Goal: Transaction & Acquisition: Download file/media

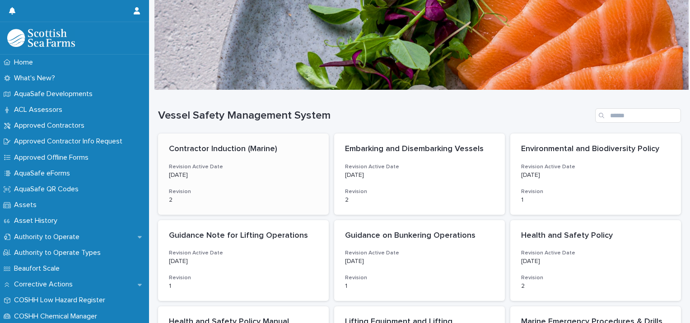
click at [219, 153] on p "Contractor Induction (Marine)" at bounding box center [243, 150] width 149 height 10
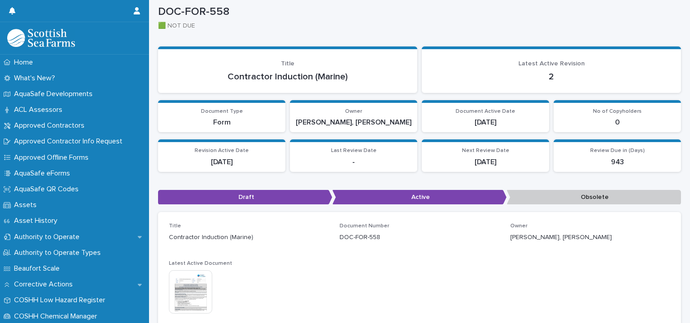
scroll to position [4, 0]
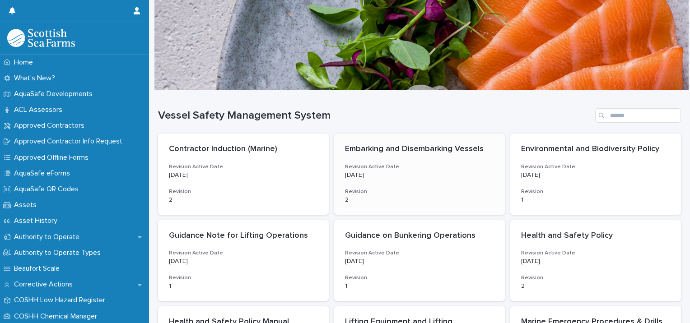
click at [418, 182] on div "Embarking and Disembarking Vessels Revision Active Date 5/29/2025 Revision 2" at bounding box center [419, 174] width 171 height 81
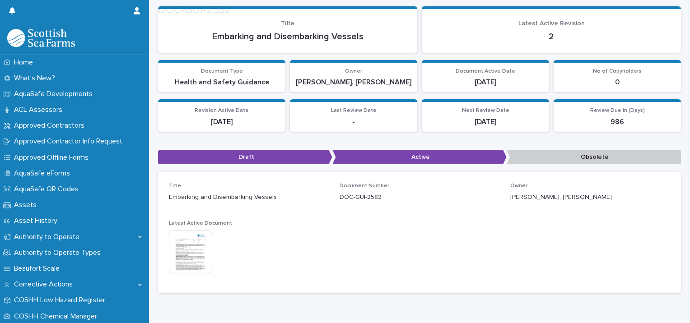
scroll to position [89, 0]
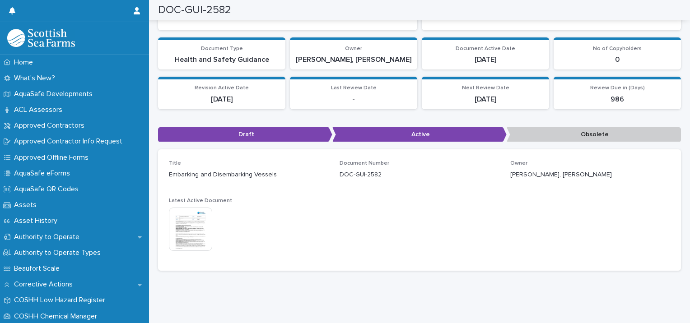
click at [191, 224] on img at bounding box center [190, 229] width 43 height 43
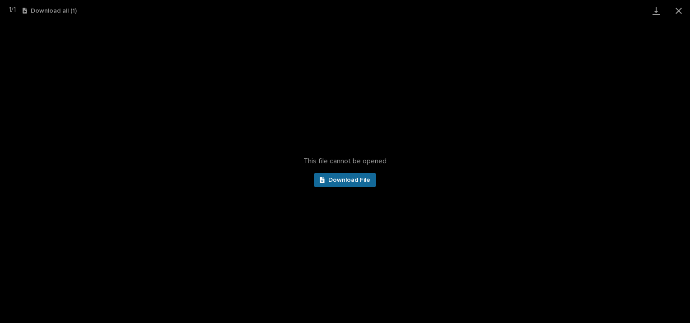
click at [337, 184] on link "Download File" at bounding box center [345, 180] width 62 height 14
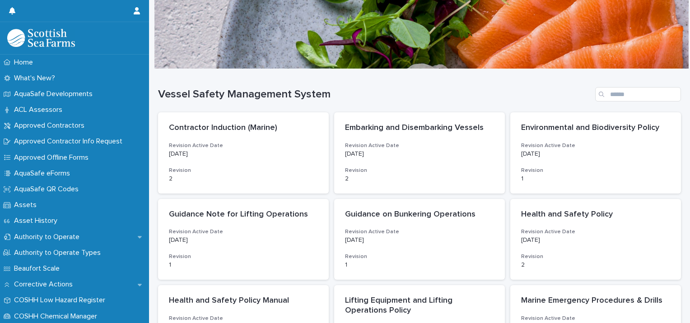
scroll to position [22, 0]
click at [207, 146] on h3 "Revision Active Date" at bounding box center [243, 145] width 149 height 7
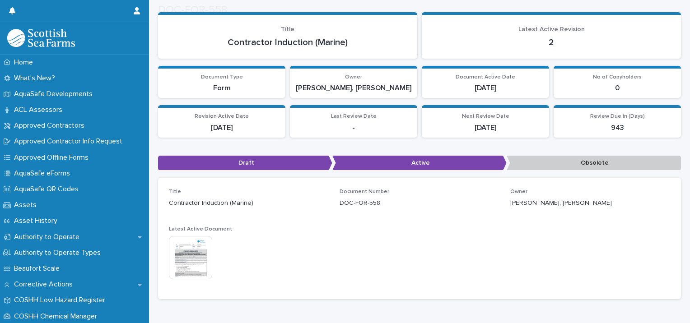
scroll to position [89, 0]
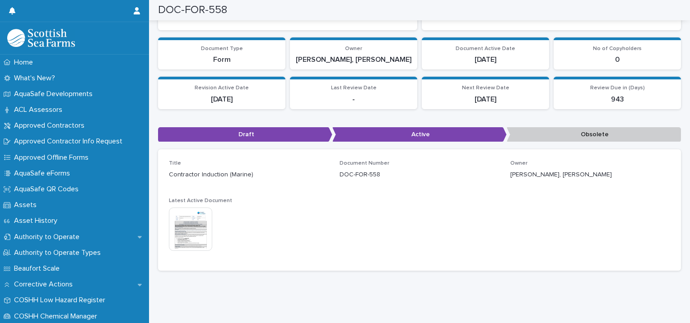
click at [192, 221] on img at bounding box center [190, 229] width 43 height 43
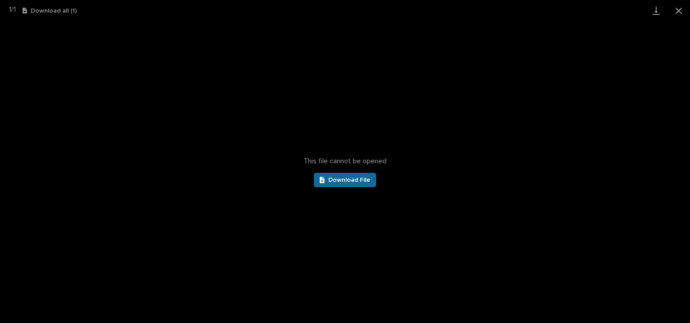
click at [317, 176] on link "Download File" at bounding box center [345, 180] width 62 height 14
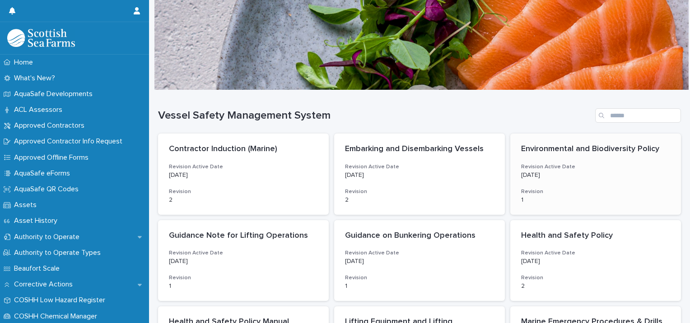
click at [546, 176] on p "6/17/2024" at bounding box center [595, 176] width 149 height 8
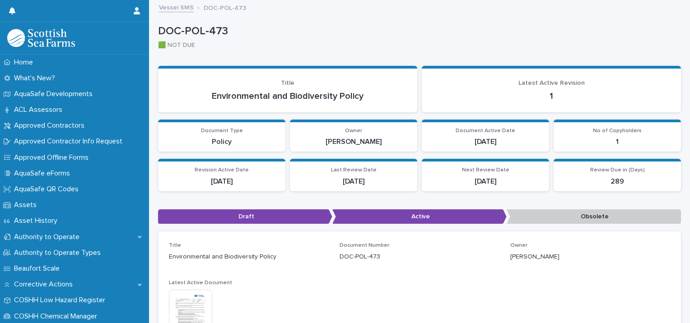
click at [201, 307] on img at bounding box center [190, 311] width 43 height 43
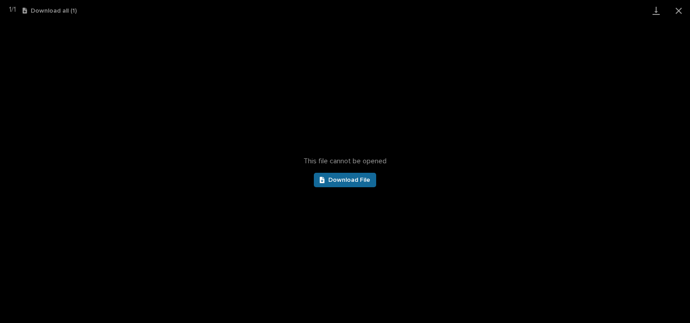
click at [357, 184] on link "Download File" at bounding box center [345, 180] width 62 height 14
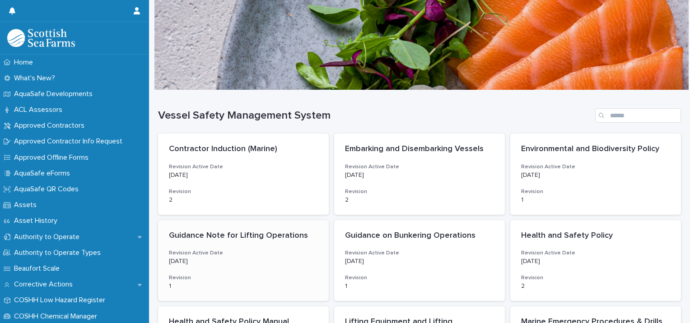
click at [240, 269] on div "Guidance Note for Lifting Operations Revision Active Date 8/27/2024 Revision 1" at bounding box center [243, 260] width 171 height 81
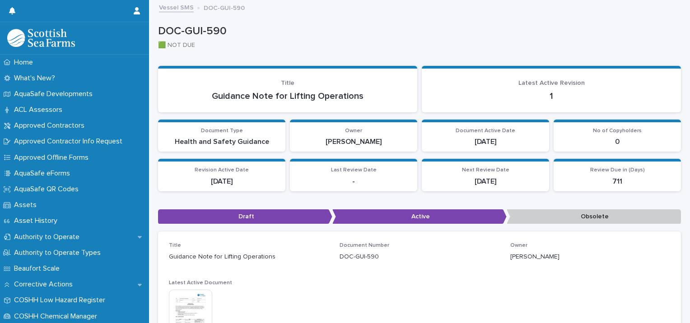
click at [200, 293] on img at bounding box center [190, 311] width 43 height 43
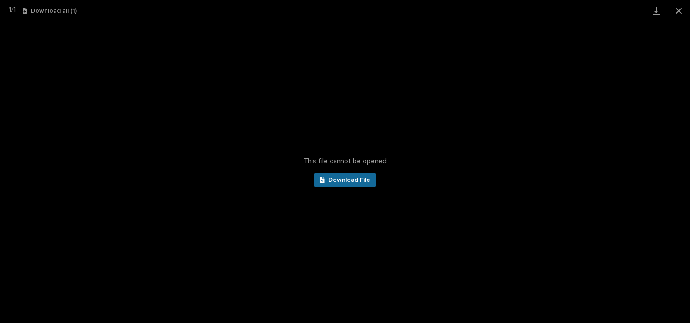
click at [332, 177] on span "Download File" at bounding box center [349, 180] width 42 height 6
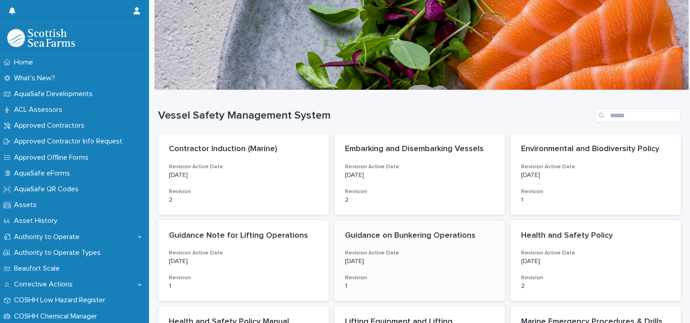
click at [416, 250] on h3 "Revision Active Date" at bounding box center [419, 253] width 149 height 7
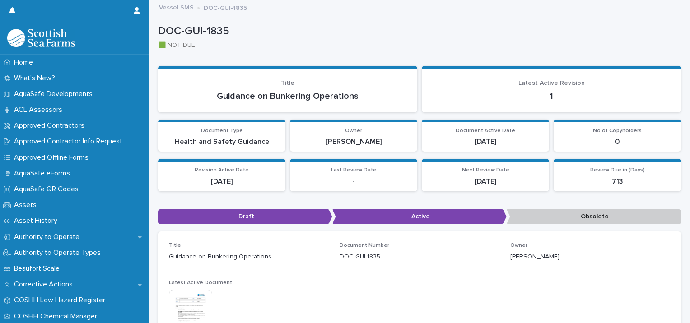
click at [191, 301] on img at bounding box center [190, 311] width 43 height 43
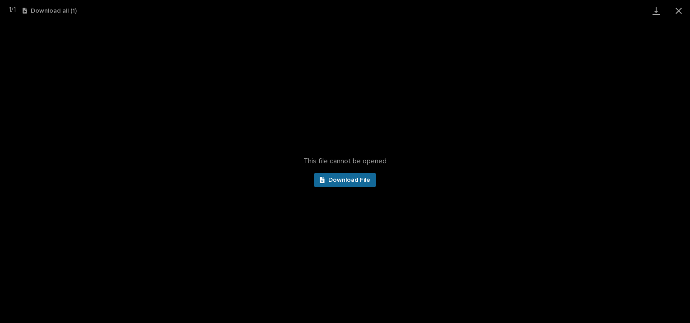
click at [358, 180] on span "Download File" at bounding box center [349, 180] width 42 height 6
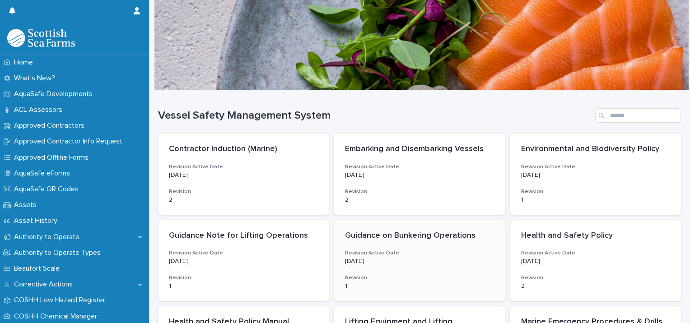
click at [406, 266] on p "8/30/2024" at bounding box center [419, 262] width 149 height 8
click at [594, 260] on p "6/16/2025" at bounding box center [595, 262] width 149 height 8
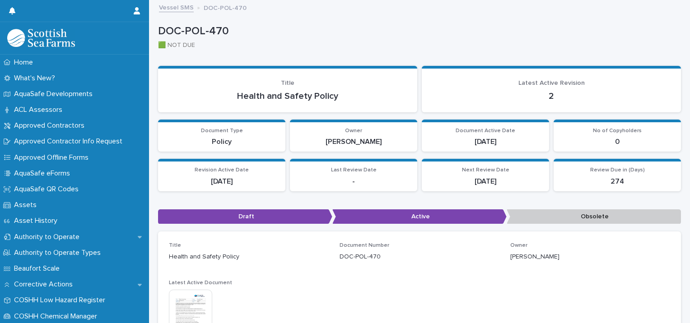
click at [176, 294] on img at bounding box center [190, 311] width 43 height 43
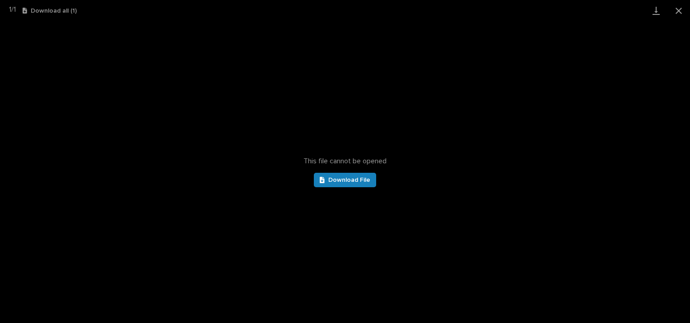
click at [376, 187] on div "This file cannot be opened Download File" at bounding box center [345, 172] width 690 height 302
click at [360, 182] on span "Download File" at bounding box center [349, 180] width 42 height 6
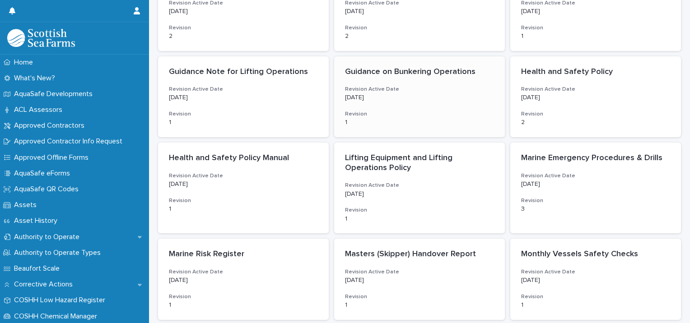
scroll to position [166, 0]
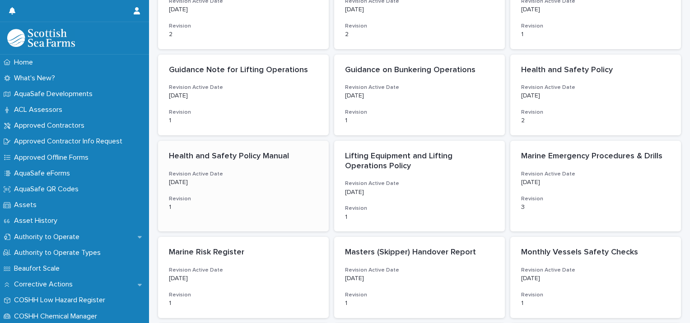
click at [263, 182] on p "[DATE]" at bounding box center [243, 183] width 149 height 8
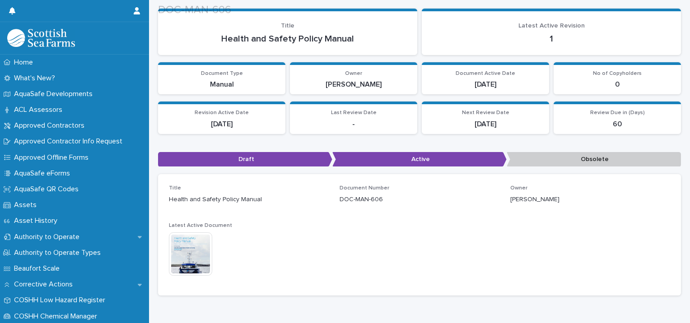
scroll to position [58, 0]
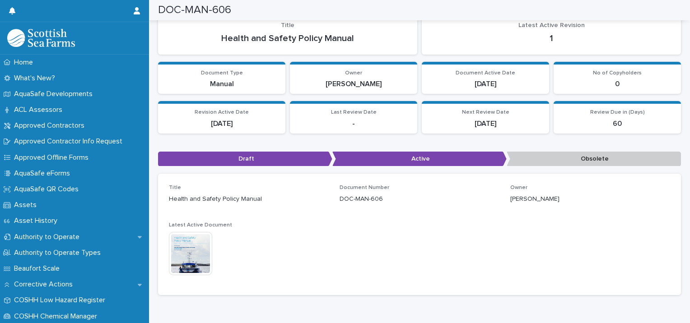
click at [201, 251] on img at bounding box center [190, 253] width 43 height 43
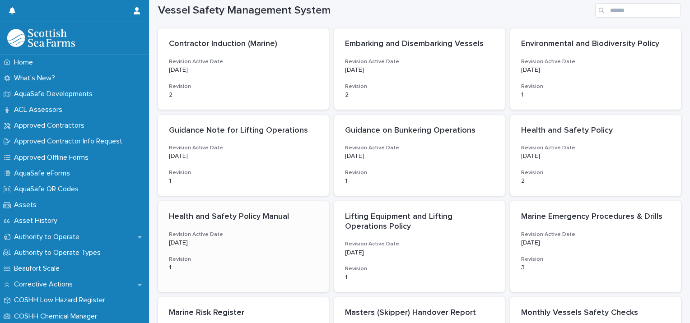
scroll to position [110, 0]
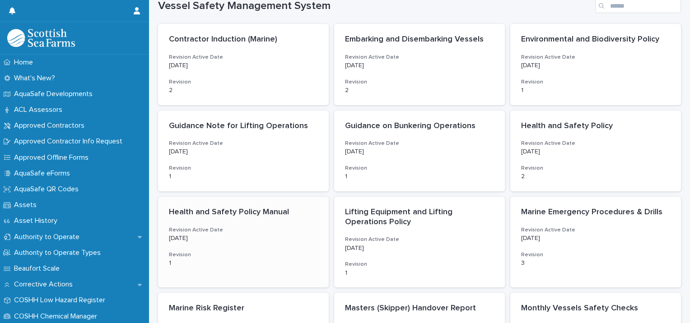
drag, startPoint x: 264, startPoint y: 238, endPoint x: 230, endPoint y: 233, distance: 34.8
click at [230, 233] on div "[DATE]" at bounding box center [243, 237] width 149 height 9
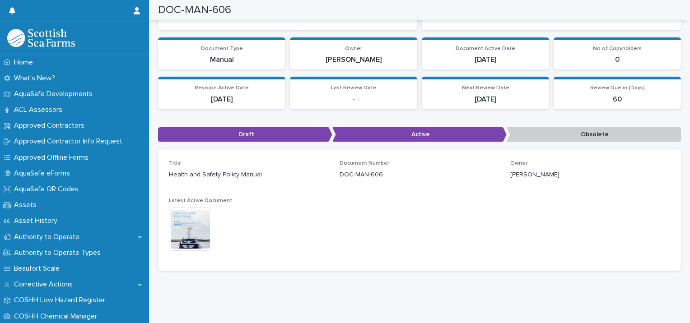
scroll to position [69, 0]
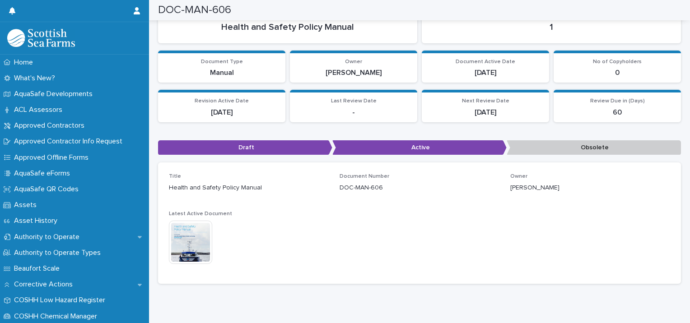
click at [198, 233] on img at bounding box center [190, 242] width 43 height 43
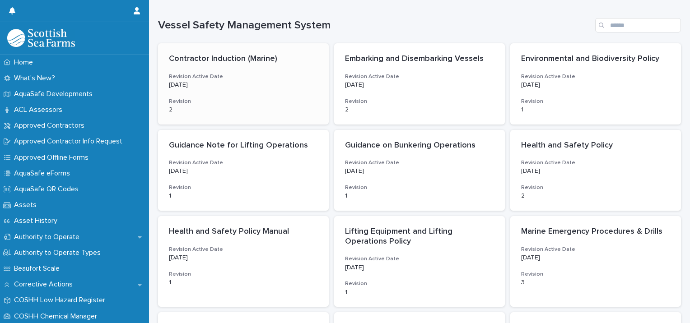
scroll to position [93, 0]
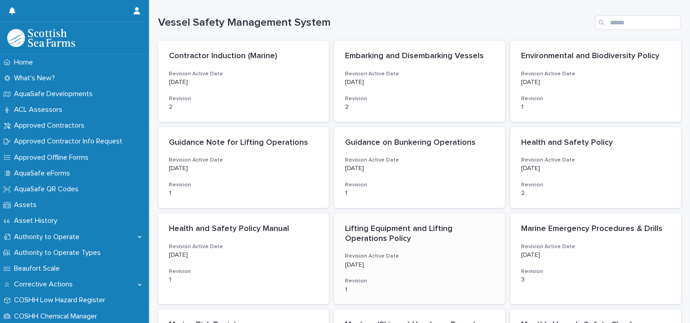
click at [387, 262] on p "8/27/2024" at bounding box center [419, 266] width 149 height 8
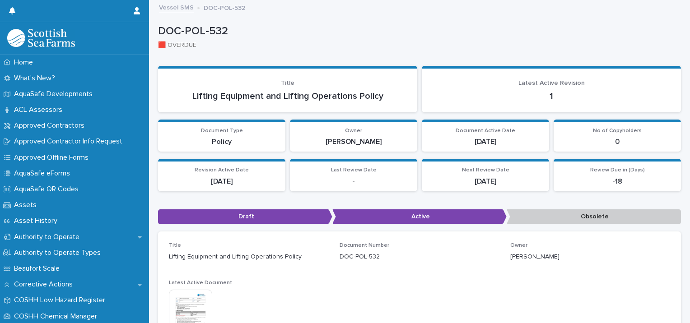
click at [201, 303] on img at bounding box center [190, 311] width 43 height 43
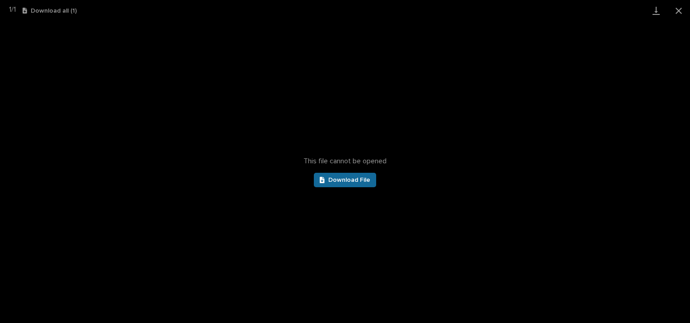
click at [332, 175] on link "Download File" at bounding box center [345, 180] width 62 height 14
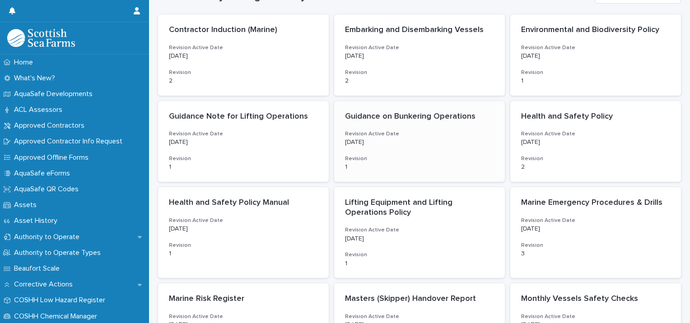
scroll to position [120, 0]
click at [566, 213] on div "Marine Emergency Procedures & Drills Revision Active Date 1/16/2025 Revision 3" at bounding box center [595, 227] width 171 height 81
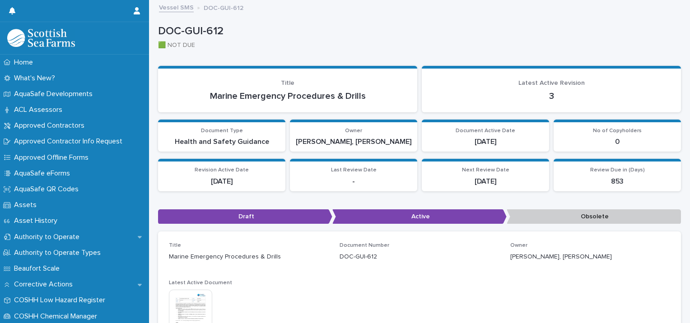
scroll to position [60, 0]
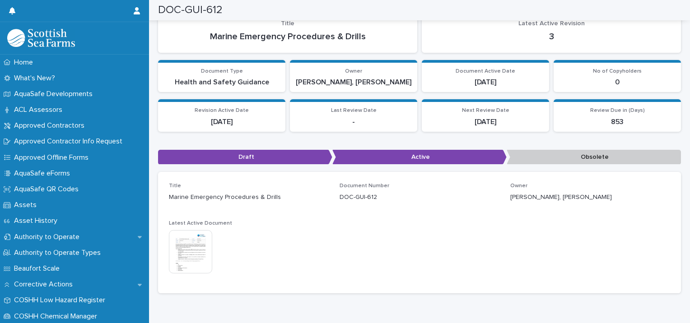
click at [192, 240] on img at bounding box center [190, 251] width 43 height 43
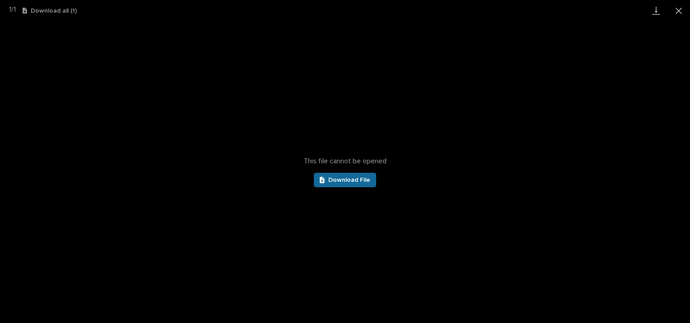
click at [346, 182] on span "Download File" at bounding box center [349, 180] width 42 height 6
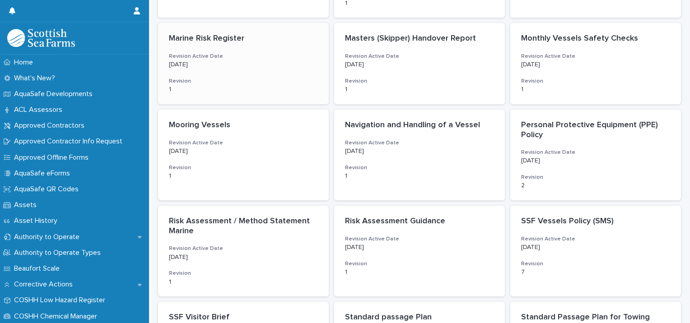
scroll to position [383, 0]
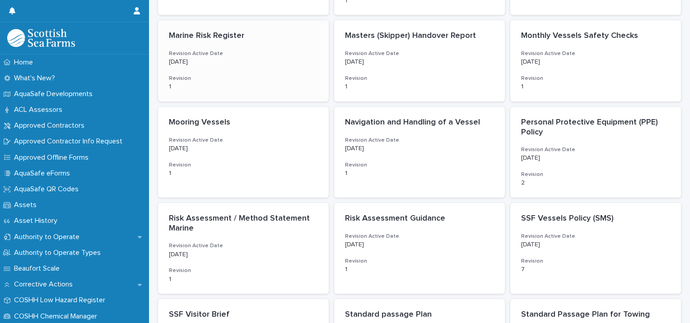
click at [249, 53] on h3 "Revision Active Date" at bounding box center [243, 53] width 149 height 7
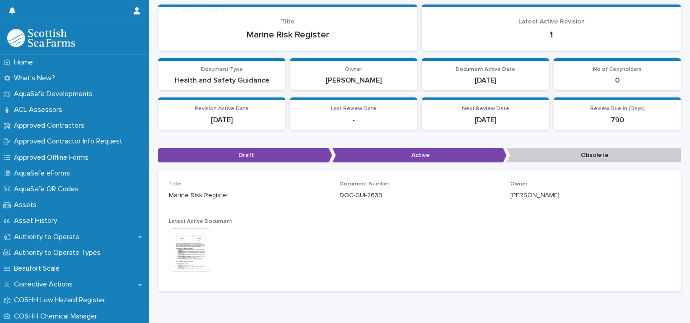
scroll to position [61, 0]
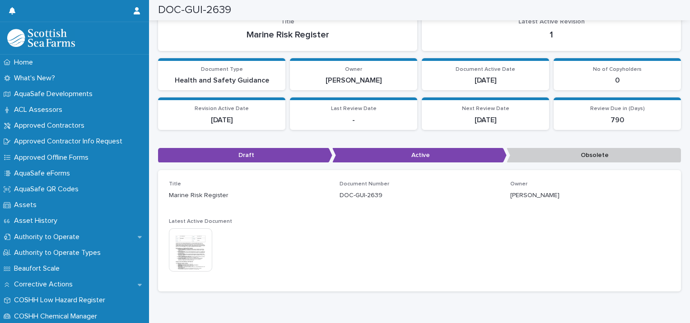
click at [197, 262] on img at bounding box center [190, 250] width 43 height 43
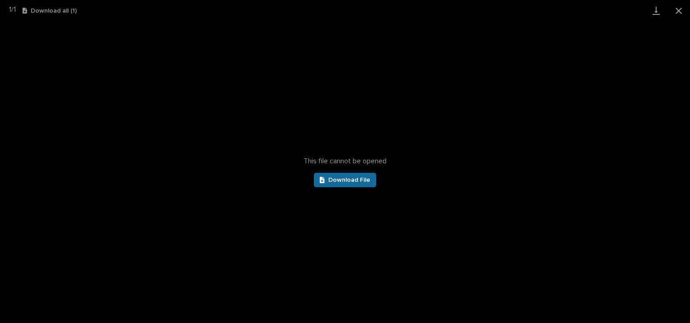
click at [355, 177] on span "Download File" at bounding box center [349, 180] width 42 height 6
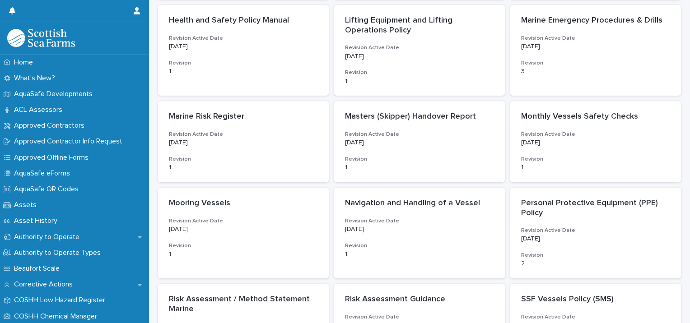
scroll to position [303, 0]
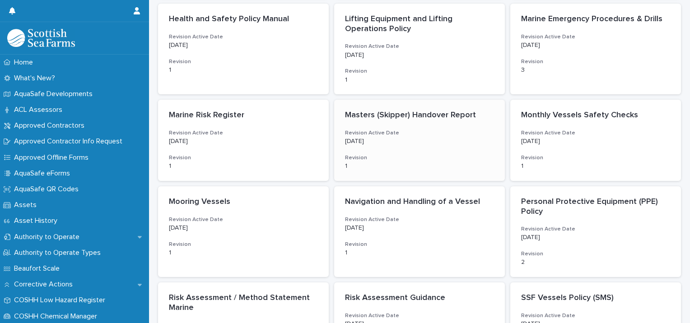
click at [388, 131] on h3 "Revision Active Date" at bounding box center [419, 133] width 149 height 7
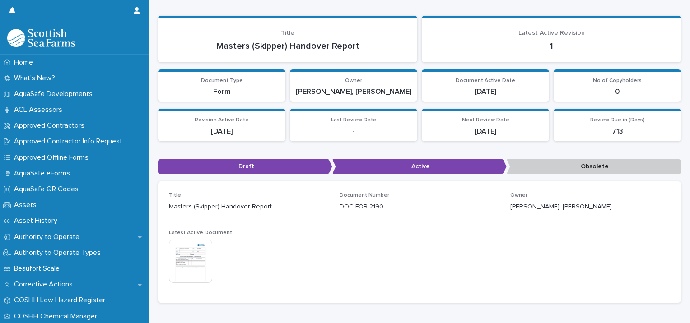
scroll to position [54, 0]
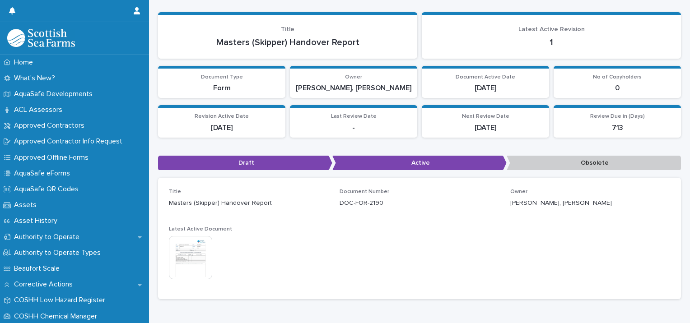
click at [196, 257] on img at bounding box center [190, 257] width 43 height 43
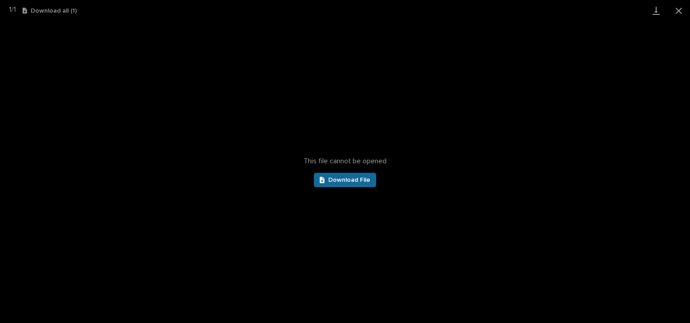
click at [331, 187] on link "Download File" at bounding box center [345, 180] width 62 height 14
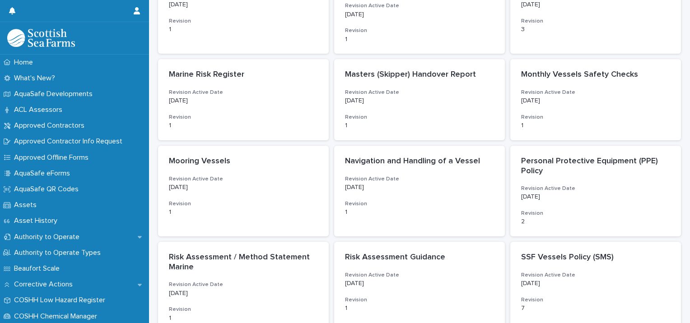
scroll to position [344, 0]
click at [573, 110] on div "Monthly Vessels Safety Checks Revision Active Date 10/26/2024 Revision 1" at bounding box center [595, 99] width 171 height 81
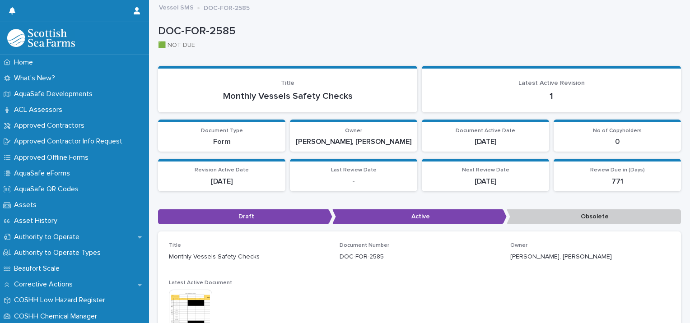
scroll to position [89, 0]
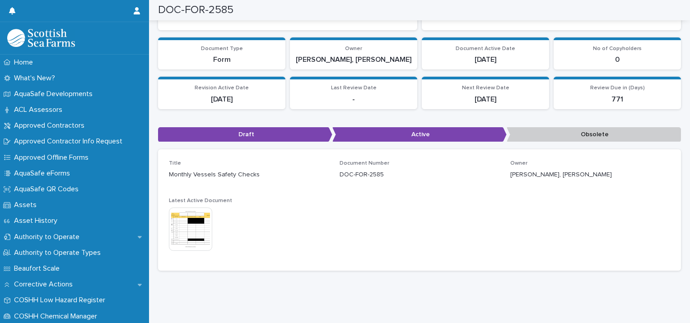
click at [187, 222] on img at bounding box center [190, 229] width 43 height 43
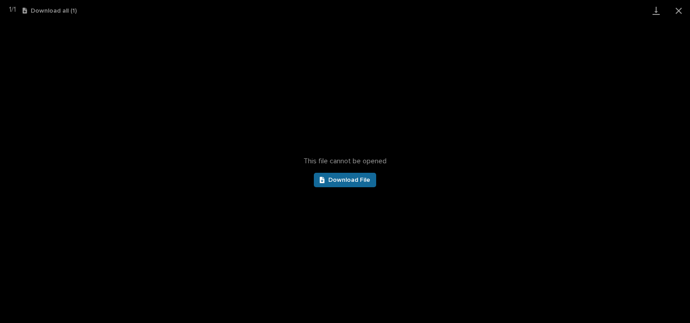
click at [338, 180] on span "Download File" at bounding box center [349, 180] width 42 height 6
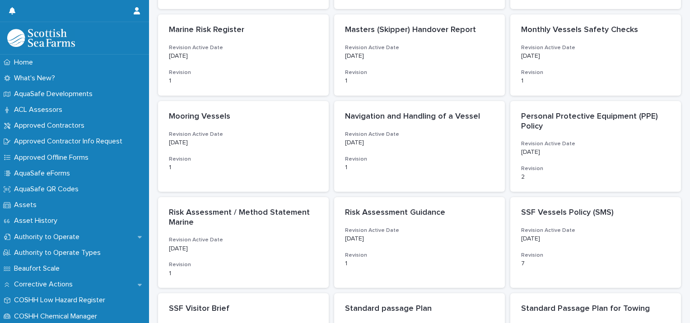
scroll to position [388, 0]
click at [217, 123] on div "Mooring Vessels Revision Active Date 10/5/2024 Revision 1" at bounding box center [243, 141] width 171 height 81
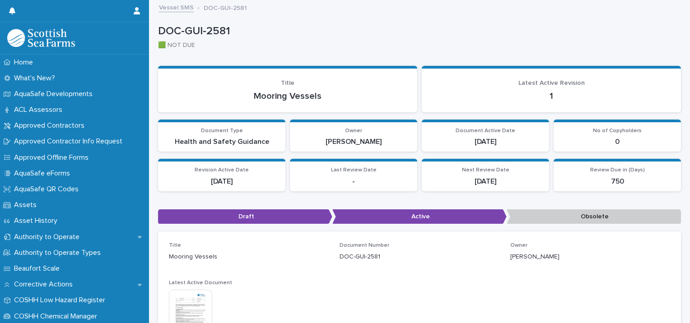
click at [201, 301] on img at bounding box center [190, 311] width 43 height 43
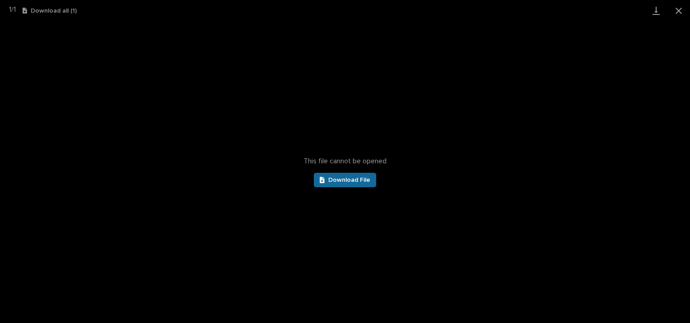
click at [337, 181] on span "Download File" at bounding box center [349, 180] width 42 height 6
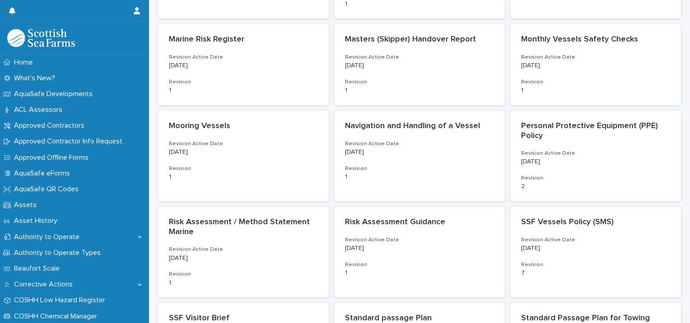
scroll to position [379, 0]
click at [404, 154] on p "8/27/2024" at bounding box center [419, 152] width 149 height 8
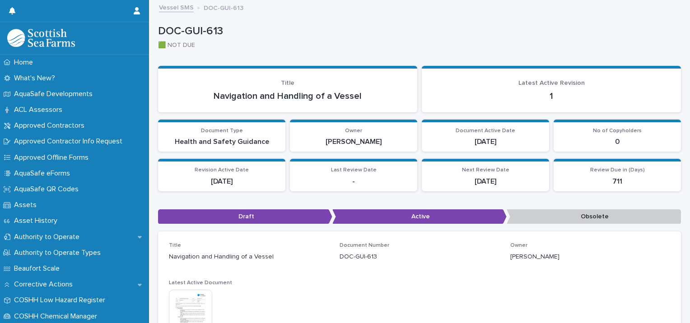
click at [205, 295] on img at bounding box center [190, 311] width 43 height 43
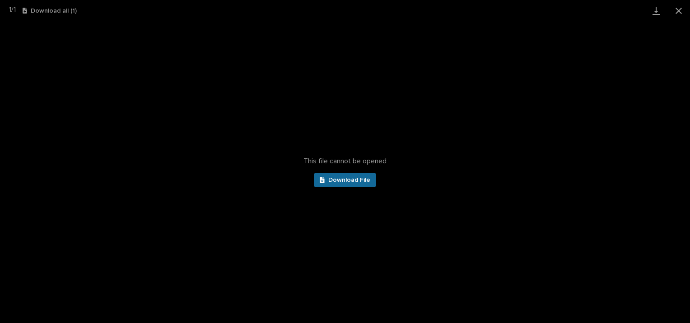
click at [339, 183] on span "Download File" at bounding box center [349, 180] width 42 height 6
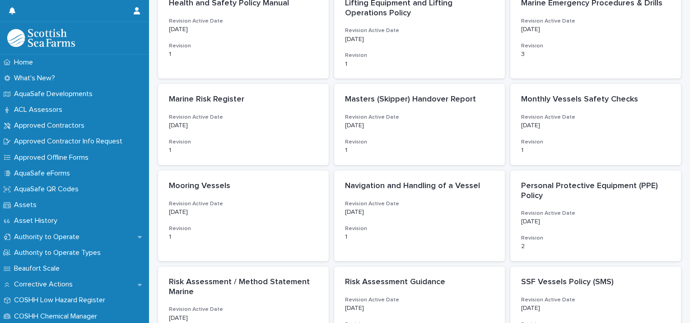
scroll to position [321, 0]
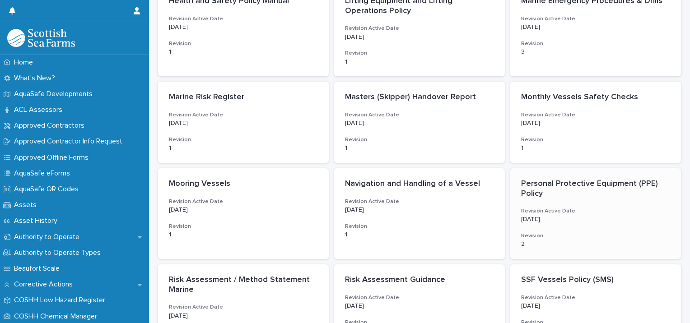
click at [571, 209] on h3 "Revision Active Date" at bounding box center [595, 211] width 149 height 7
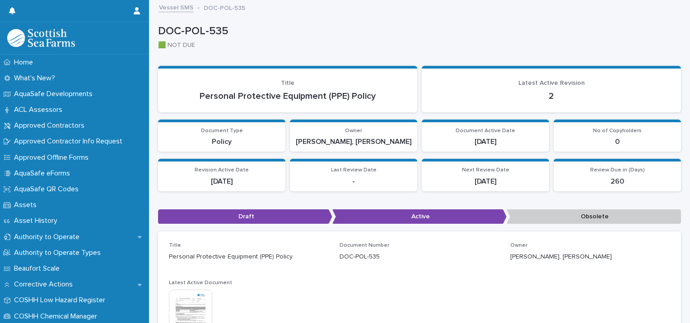
click at [201, 294] on img at bounding box center [190, 311] width 43 height 43
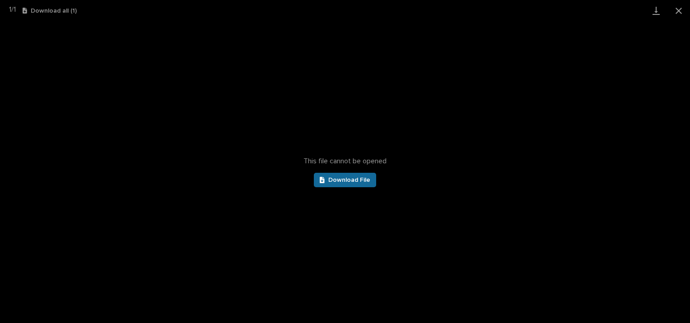
click at [343, 177] on span "Download File" at bounding box center [349, 180] width 42 height 6
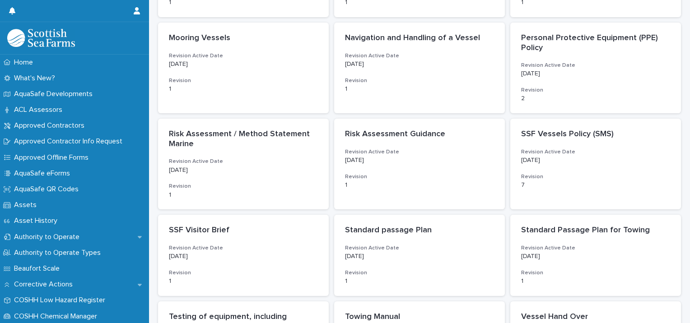
scroll to position [466, 0]
click at [236, 161] on h3 "Revision Active Date" at bounding box center [243, 162] width 149 height 7
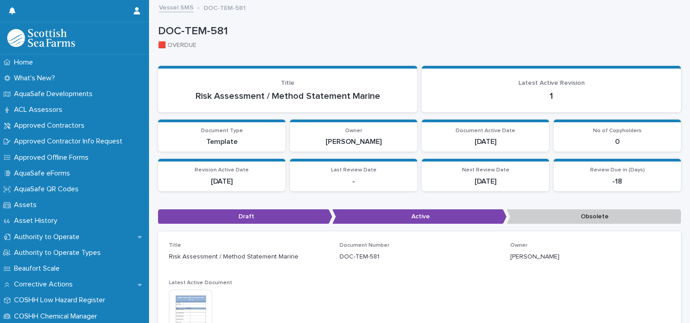
click at [195, 294] on img at bounding box center [190, 311] width 43 height 43
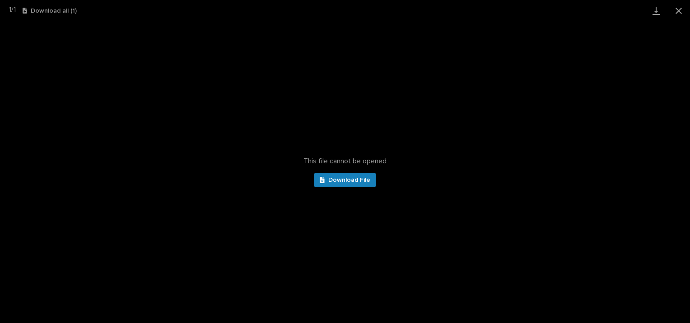
click at [348, 166] on div "This file cannot be opened Download File" at bounding box center [345, 172] width 690 height 302
click at [340, 178] on span "Download File" at bounding box center [349, 180] width 42 height 6
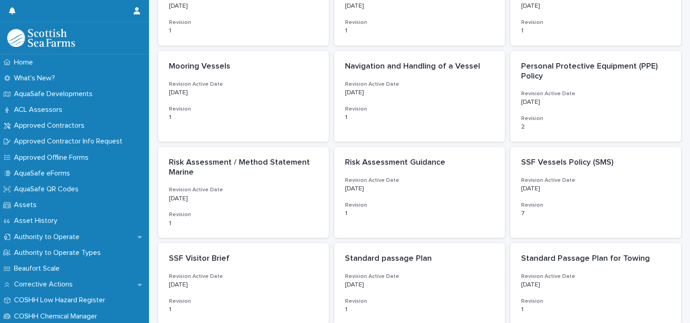
scroll to position [438, 0]
click at [446, 195] on div "Risk Assessment Guidance Revision Active Date 8/27/2024 Revision 1" at bounding box center [419, 188] width 171 height 81
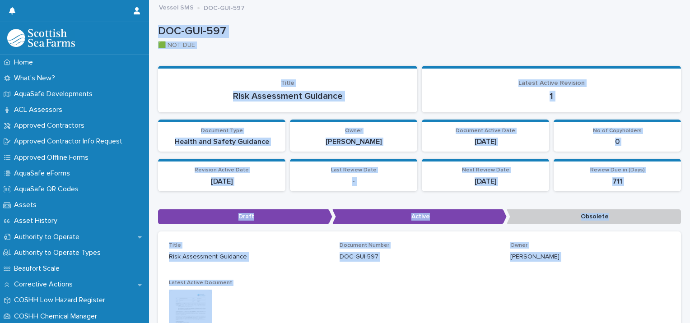
click at [342, 290] on div "Title Risk Assessment Guidance Document Number DOC-GUI-597 Owner Gerry McCormic…" at bounding box center [419, 293] width 501 height 100
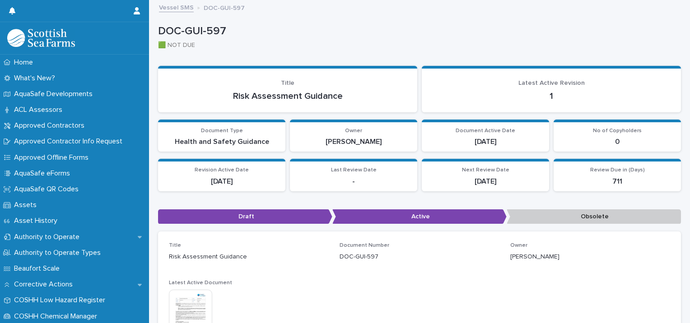
scroll to position [79, 0]
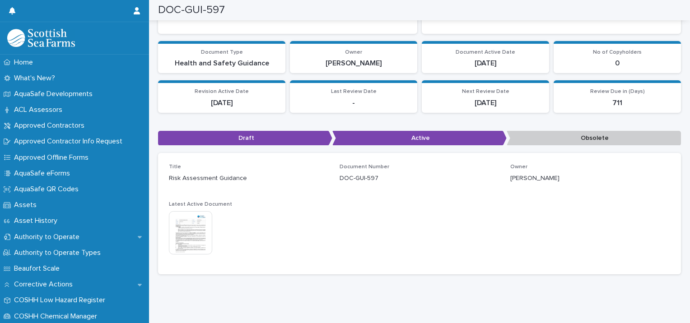
click at [202, 228] on img at bounding box center [190, 232] width 43 height 43
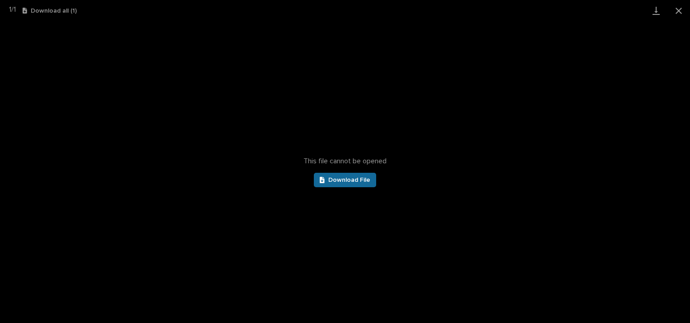
click at [343, 176] on link "Download File" at bounding box center [345, 180] width 62 height 14
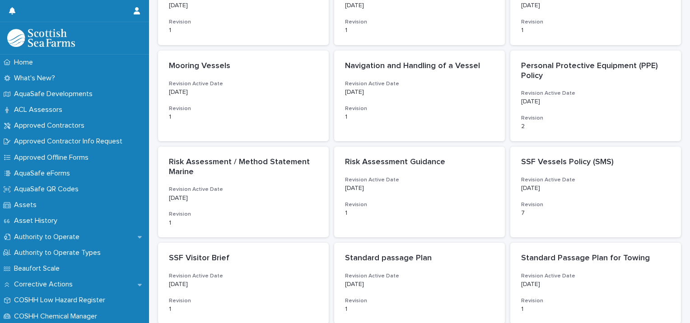
scroll to position [441, 0]
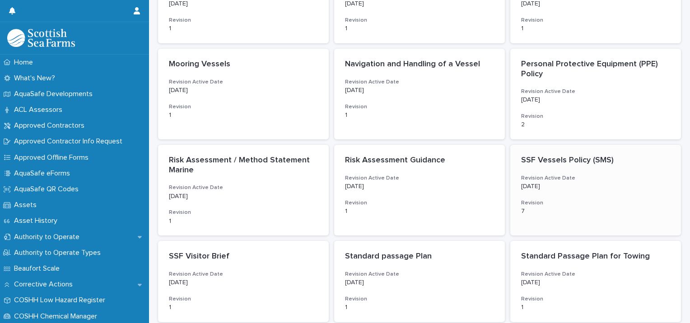
click at [586, 195] on div "SSF Vessels Policy (SMS) Revision Active Date 5/29/2025 Revision 7" at bounding box center [595, 185] width 171 height 81
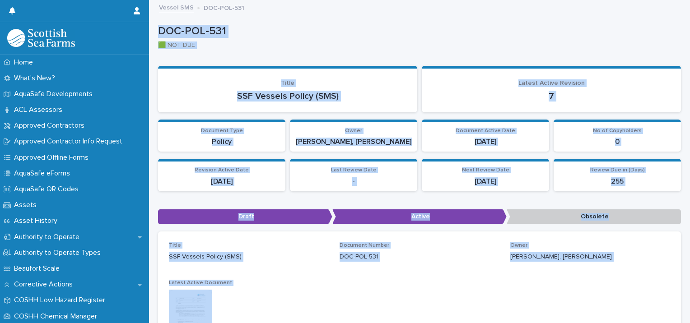
click at [319, 299] on div "This file cannot be opened Download File" at bounding box center [249, 312] width 160 height 45
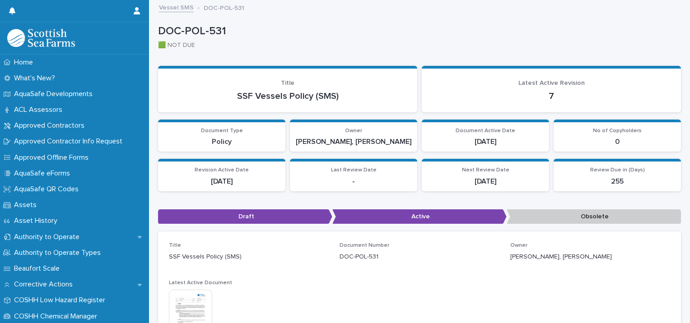
click at [251, 148] on section "Document Type Policy" at bounding box center [221, 136] width 127 height 33
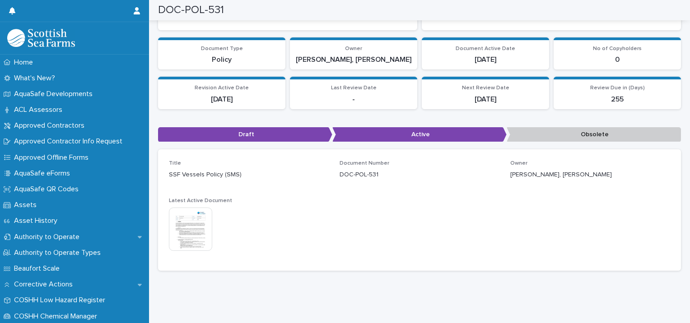
click at [201, 215] on img at bounding box center [190, 229] width 43 height 43
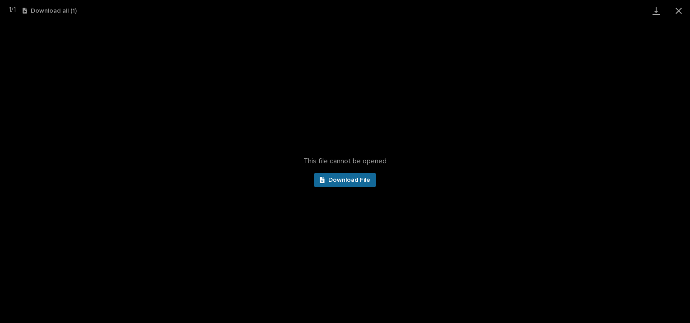
click at [344, 182] on span "Download File" at bounding box center [349, 180] width 42 height 6
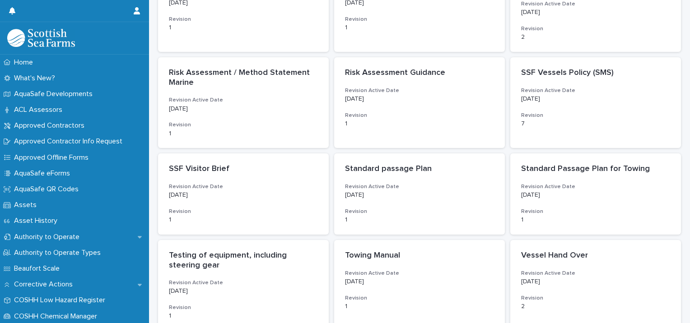
scroll to position [529, 0]
click at [258, 190] on div "8/27/2024" at bounding box center [243, 193] width 149 height 9
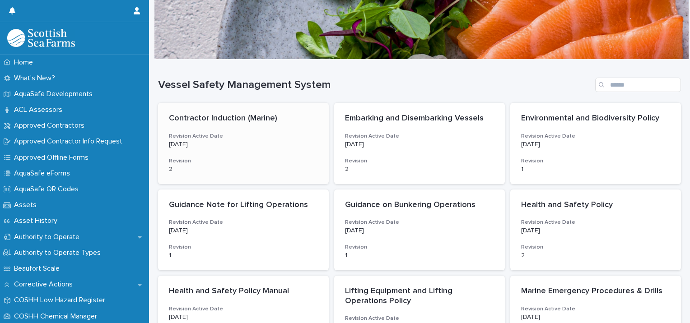
scroll to position [30, 0]
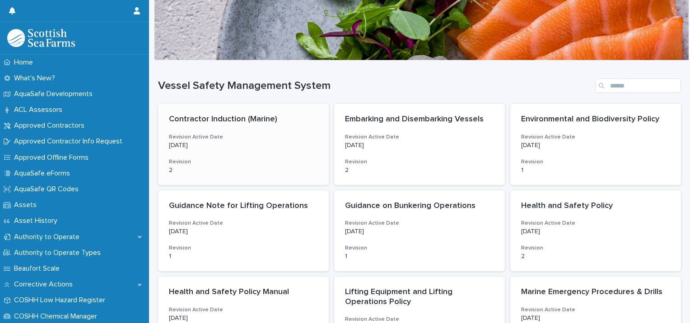
click at [258, 167] on p "2" at bounding box center [243, 171] width 149 height 8
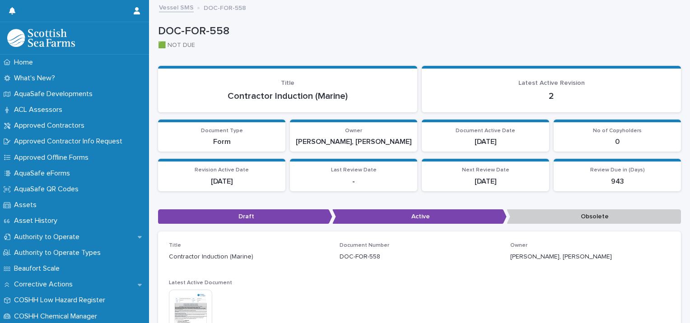
scroll to position [89, 0]
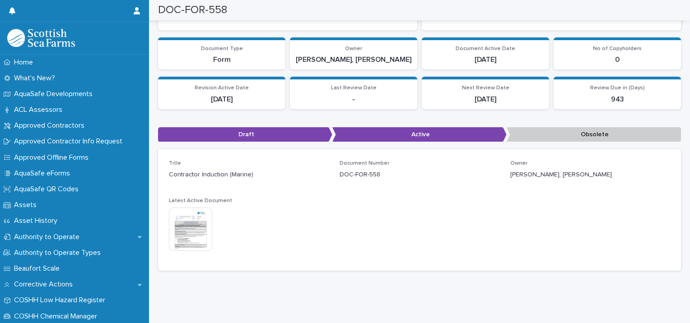
click at [203, 220] on img at bounding box center [190, 229] width 43 height 43
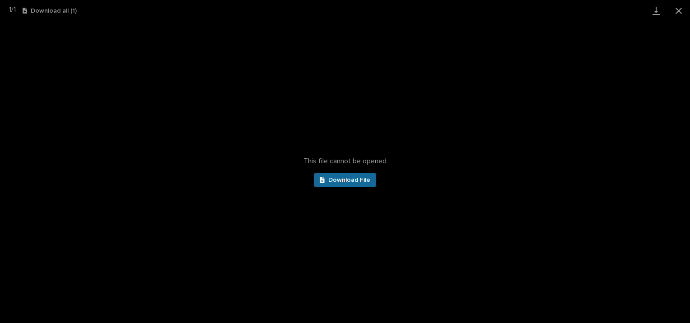
click at [357, 181] on span "Download File" at bounding box center [349, 180] width 42 height 6
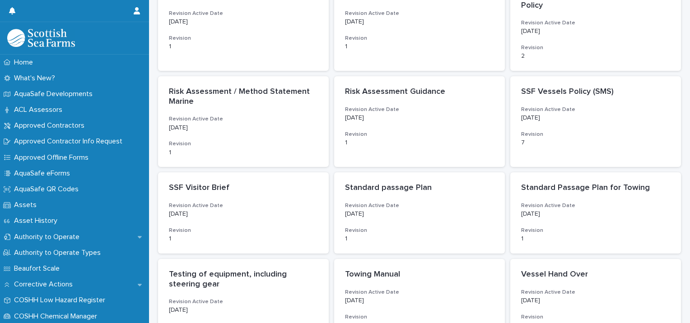
scroll to position [513, 0]
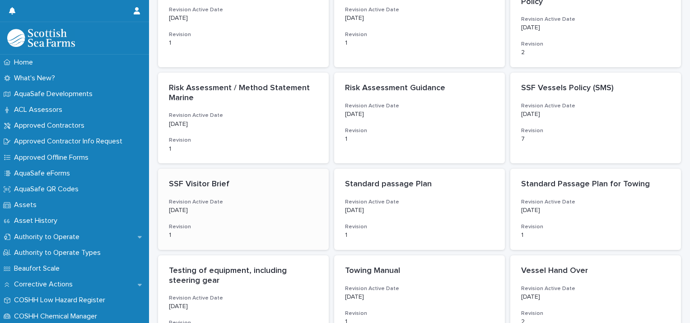
click at [262, 195] on div "SSF Visitor Brief Revision Active Date 8/27/2024 Revision 1" at bounding box center [243, 209] width 171 height 81
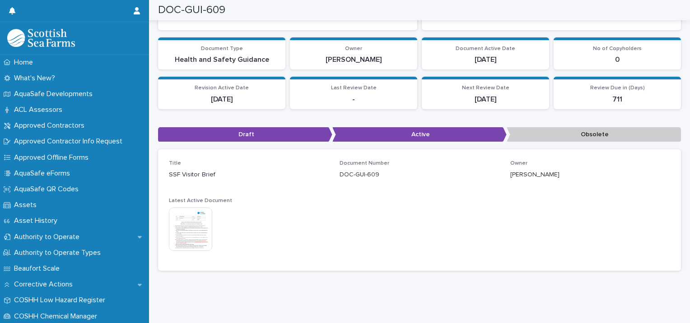
scroll to position [89, 0]
click at [196, 217] on img at bounding box center [190, 229] width 43 height 43
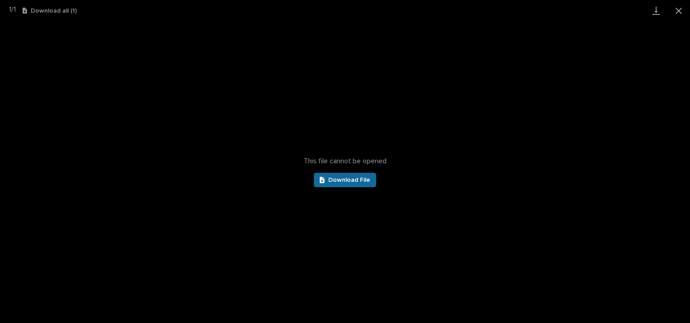
click at [336, 180] on span "Download File" at bounding box center [349, 180] width 42 height 6
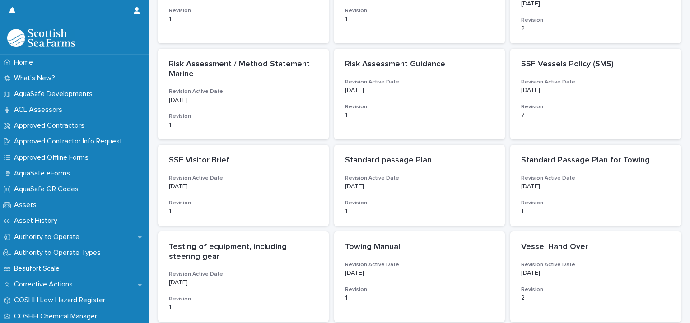
scroll to position [544, 0]
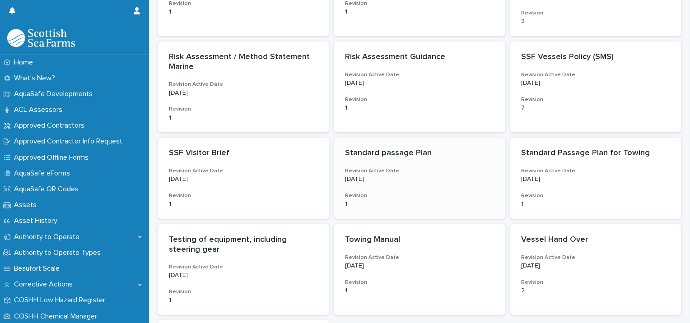
click at [405, 179] on p "8/27/2024" at bounding box center [419, 180] width 149 height 8
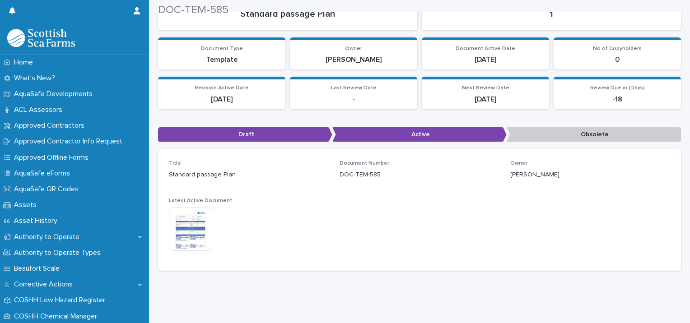
scroll to position [89, 0]
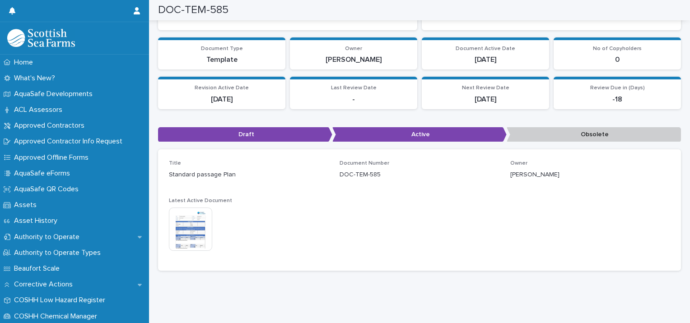
click at [188, 226] on img at bounding box center [190, 229] width 43 height 43
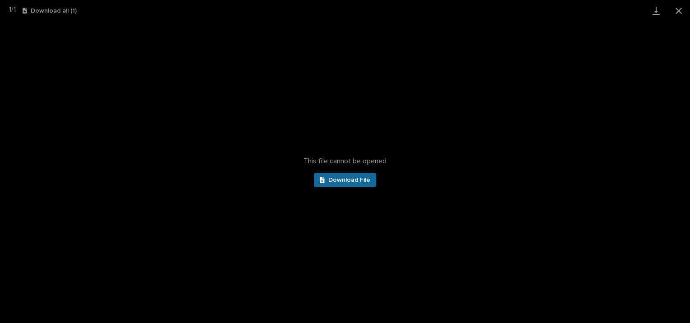
click at [336, 177] on span "Download File" at bounding box center [349, 180] width 42 height 6
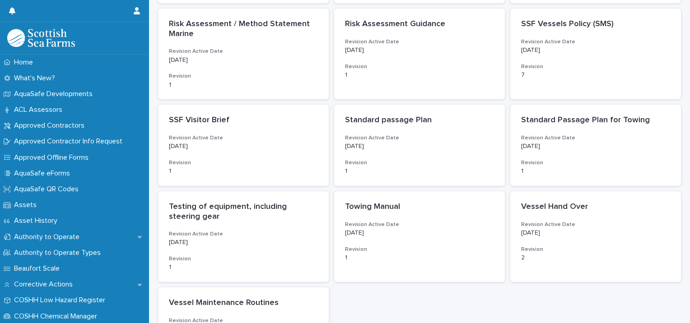
scroll to position [578, 0]
click at [576, 148] on p "8/27/2024" at bounding box center [595, 146] width 149 height 8
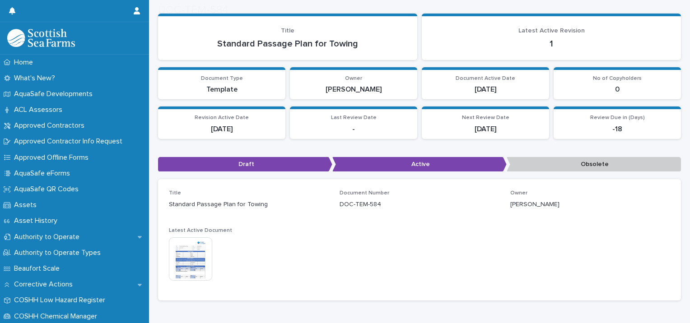
scroll to position [59, 0]
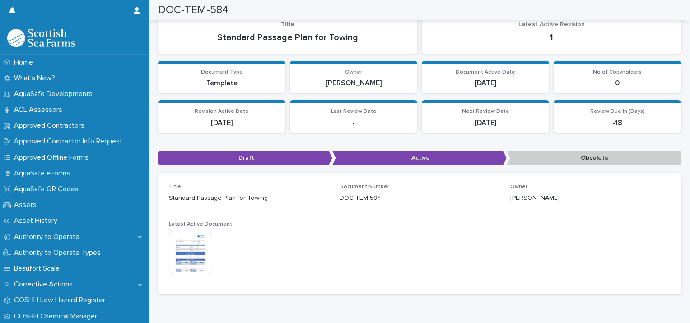
click at [202, 248] on img at bounding box center [190, 252] width 43 height 43
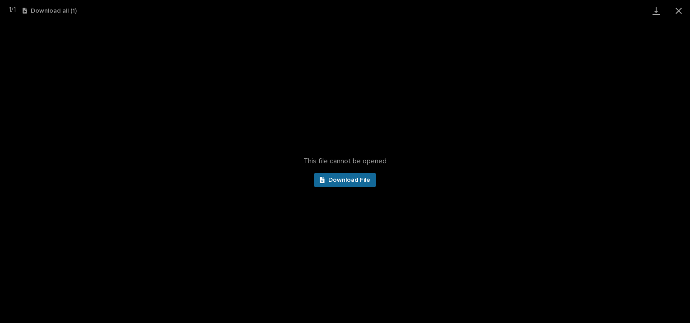
click at [352, 180] on span "Download File" at bounding box center [349, 180] width 42 height 6
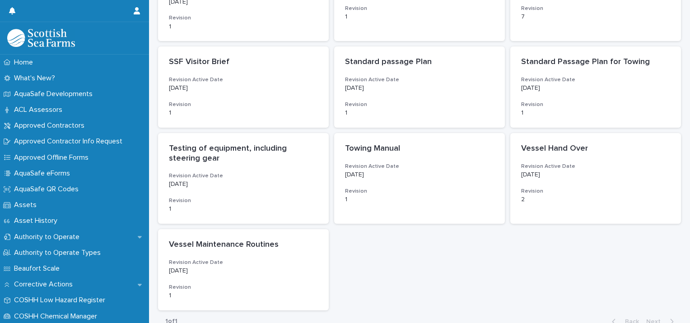
scroll to position [637, 0]
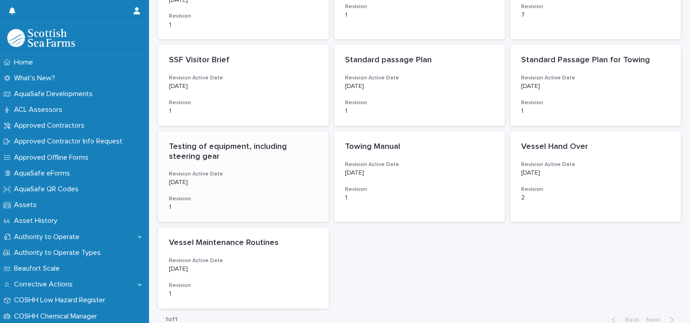
click at [282, 170] on div "Testing of equipment, including steering gear Revision Active Date 8/30/2024 Re…" at bounding box center [243, 176] width 171 height 91
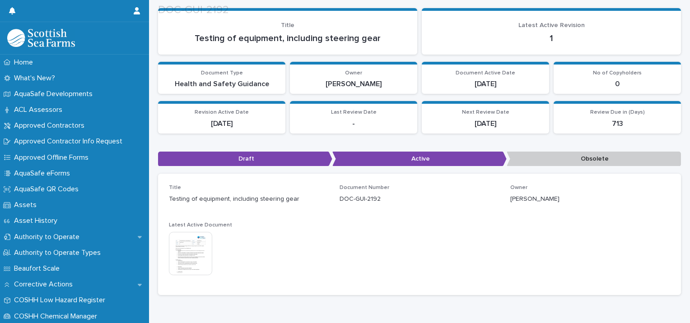
scroll to position [72, 0]
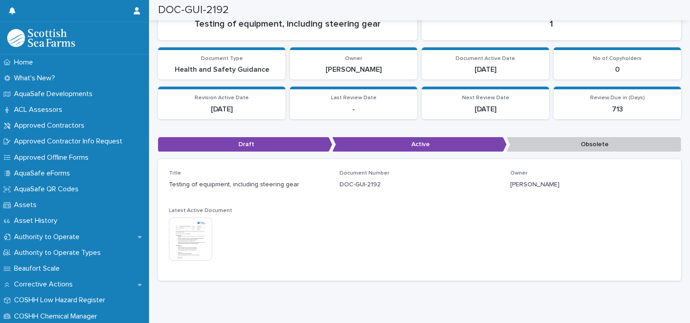
click at [201, 239] on img at bounding box center [190, 239] width 43 height 43
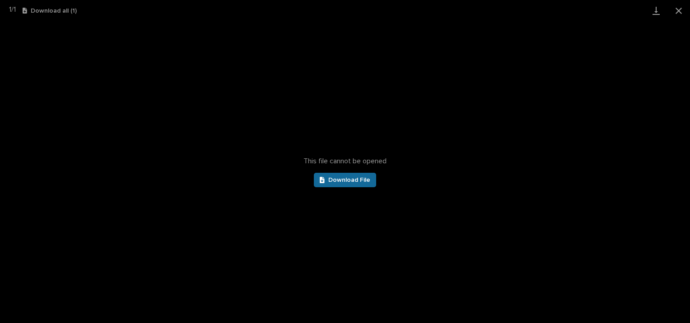
click at [343, 177] on span "Download File" at bounding box center [349, 180] width 42 height 6
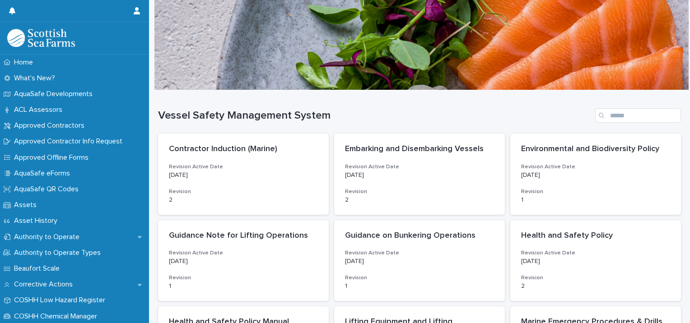
click at [546, 114] on h1 "Vessel Safety Management System" at bounding box center [375, 115] width 434 height 13
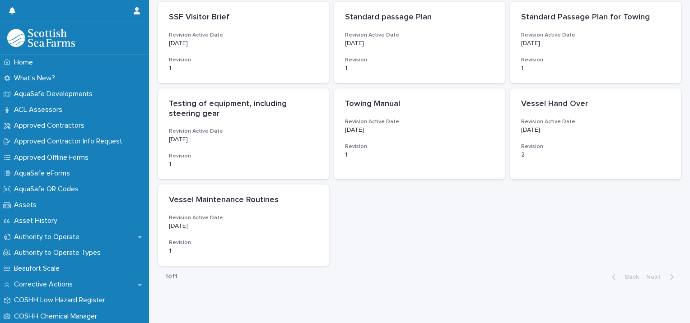
scroll to position [680, 0]
click at [385, 125] on div "8/30/2024" at bounding box center [419, 129] width 149 height 9
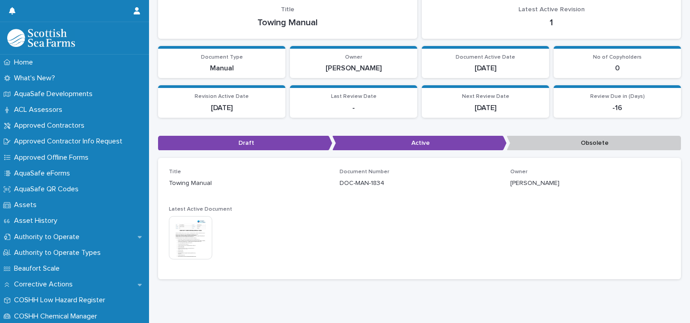
scroll to position [74, 0]
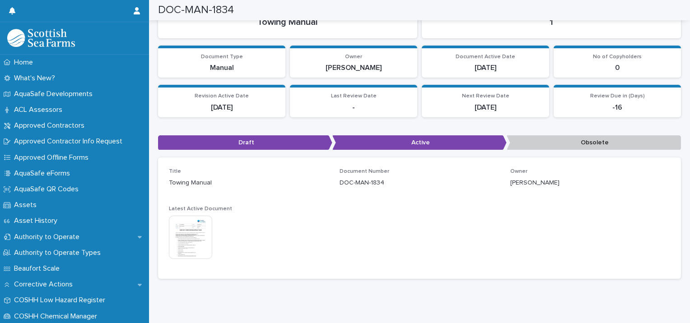
click at [197, 243] on img at bounding box center [190, 237] width 43 height 43
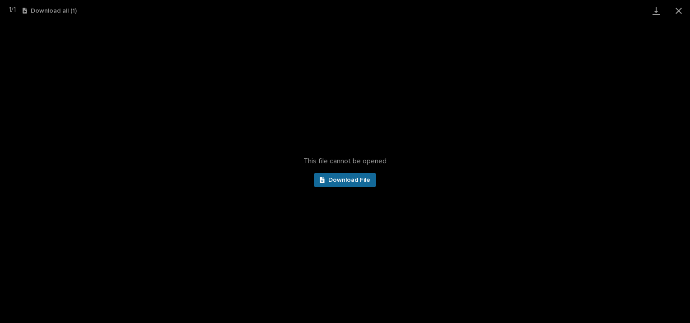
click at [325, 181] on icon at bounding box center [322, 180] width 5 height 6
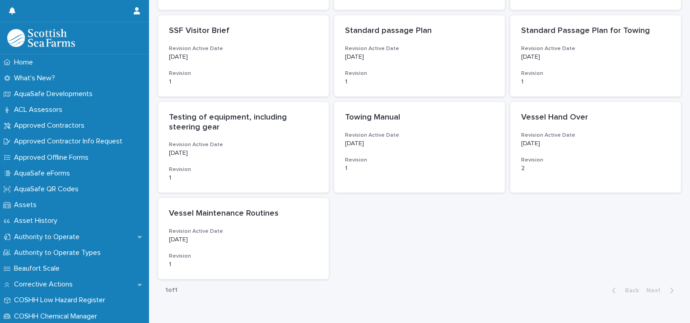
scroll to position [668, 0]
click at [568, 150] on div "Vessel Hand Over Revision Active Date 6/11/2025 Revision 2" at bounding box center [595, 141] width 171 height 81
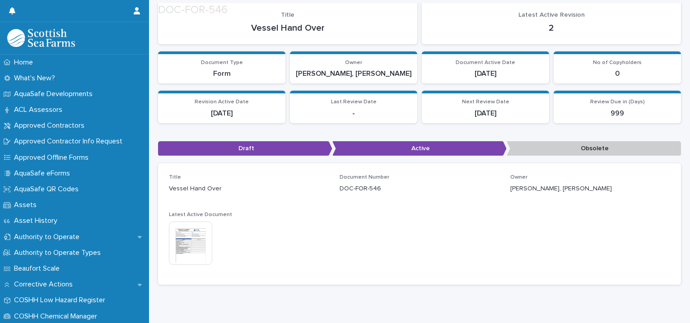
scroll to position [89, 0]
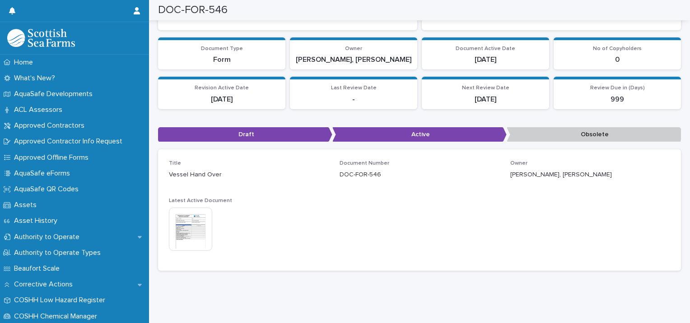
click at [190, 217] on img at bounding box center [190, 229] width 43 height 43
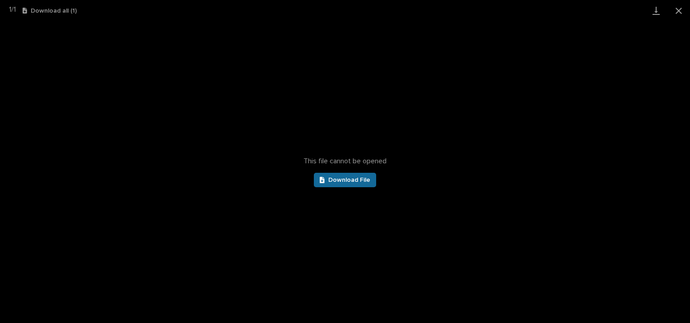
click at [337, 179] on span "Download File" at bounding box center [349, 180] width 42 height 6
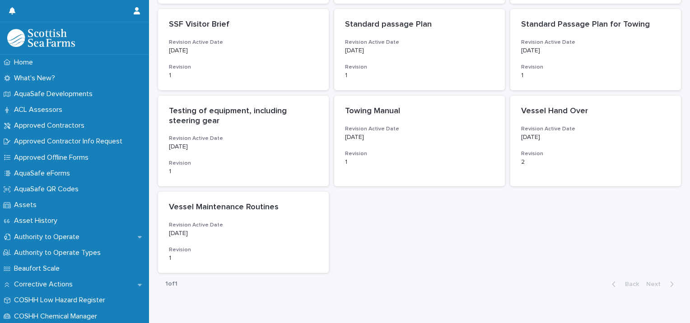
scroll to position [679, 0]
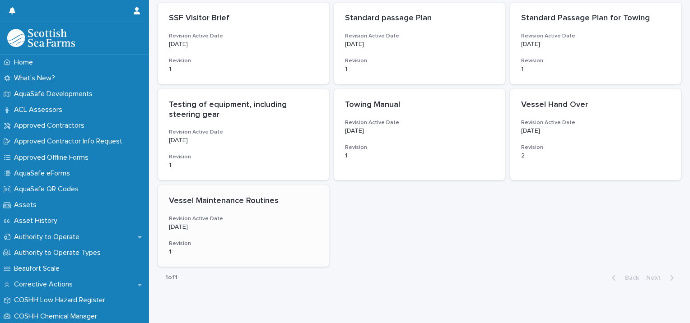
click at [253, 222] on div "8/27/2024" at bounding box center [243, 226] width 149 height 9
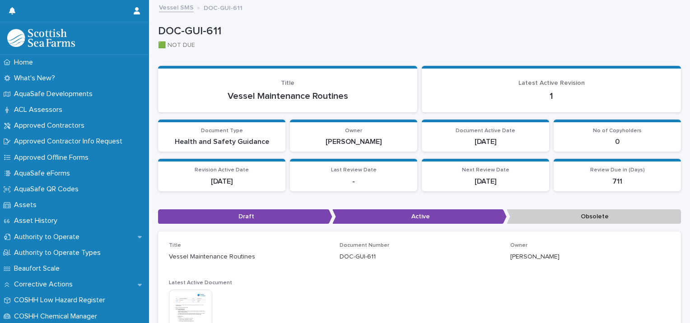
click at [204, 302] on img at bounding box center [190, 311] width 43 height 43
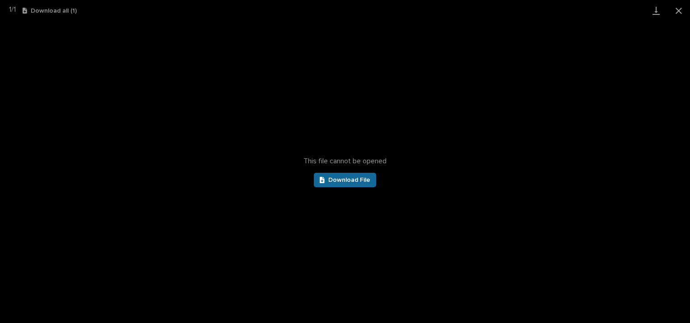
click at [322, 182] on icon at bounding box center [322, 180] width 5 height 6
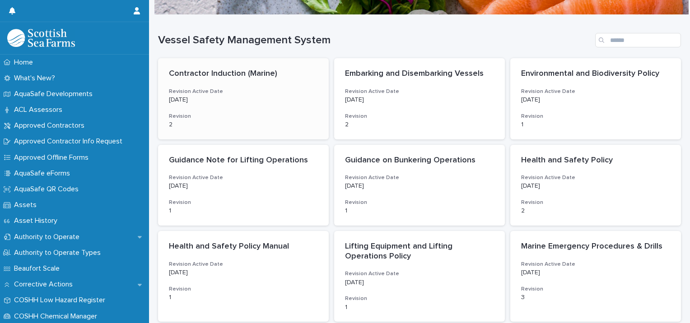
scroll to position [137, 0]
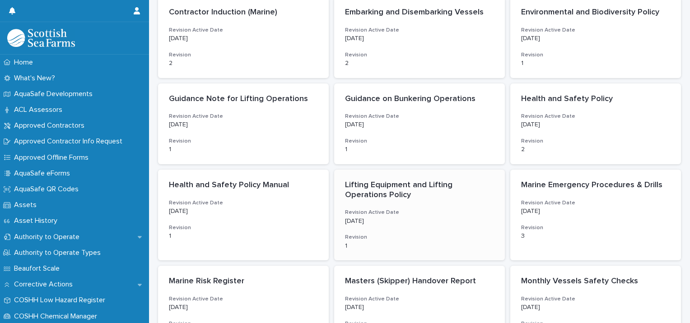
click at [390, 199] on p "Lifting Equipment and Lifting Operations Policy" at bounding box center [419, 190] width 149 height 19
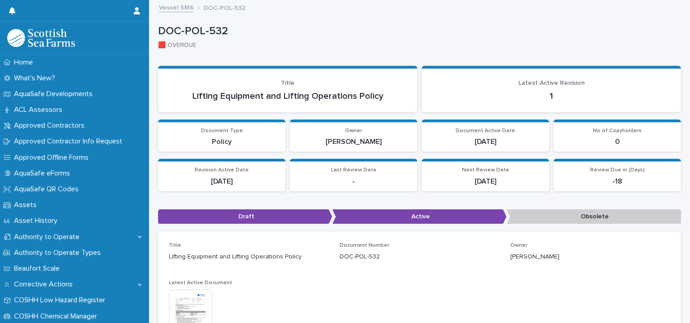
click at [203, 297] on img at bounding box center [190, 311] width 43 height 43
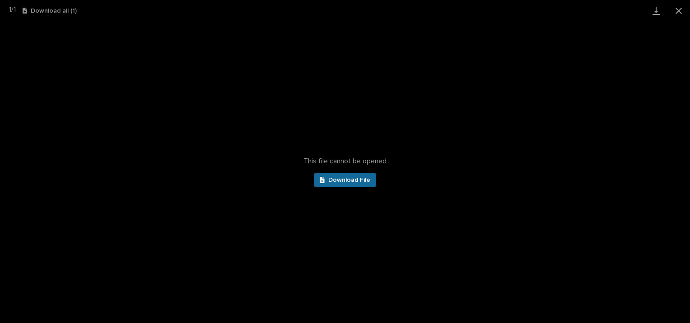
click at [350, 177] on span "Download File" at bounding box center [349, 180] width 42 height 6
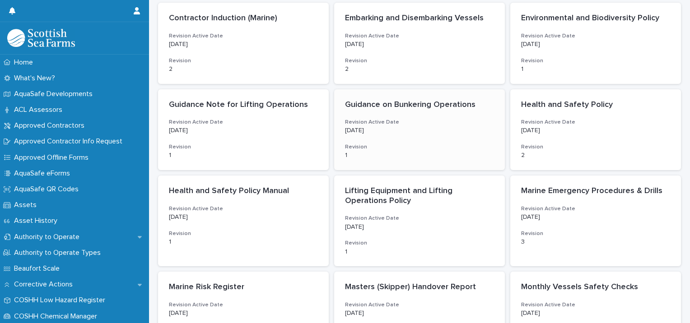
scroll to position [131, 0]
click at [407, 214] on div "Lifting Equipment and Lifting Operations Policy Revision Active Date 8/27/2024 …" at bounding box center [419, 220] width 171 height 91
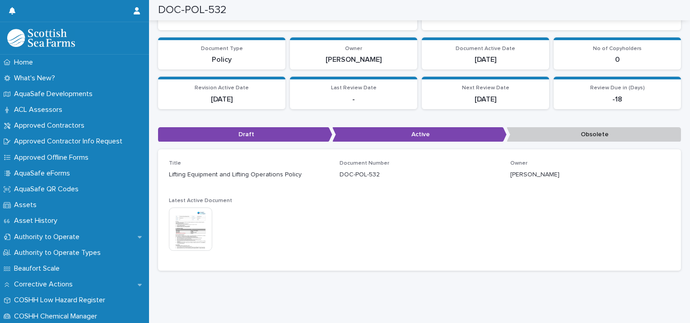
scroll to position [89, 0]
click at [195, 201] on div "Latest Active Document This file cannot be opened Download File" at bounding box center [249, 229] width 160 height 62
drag, startPoint x: 195, startPoint y: 208, endPoint x: 195, endPoint y: 201, distance: 7.2
click at [195, 201] on div "Latest Active Document This file cannot be opened Download File" at bounding box center [249, 229] width 160 height 62
click at [189, 213] on img at bounding box center [190, 229] width 43 height 43
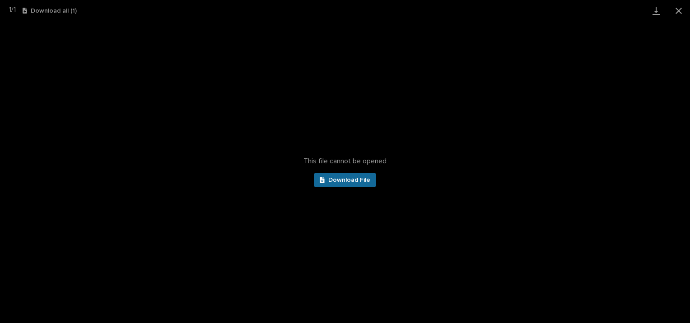
click at [332, 182] on span "Download File" at bounding box center [349, 180] width 42 height 6
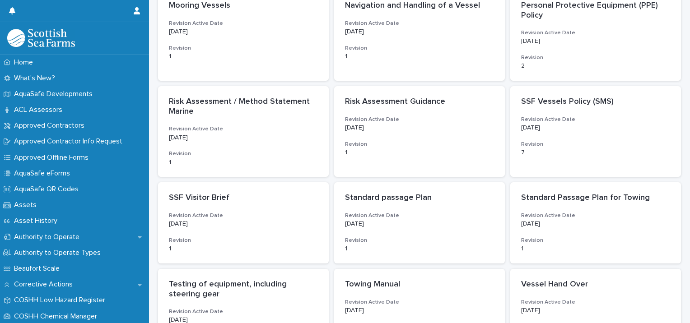
scroll to position [504, 0]
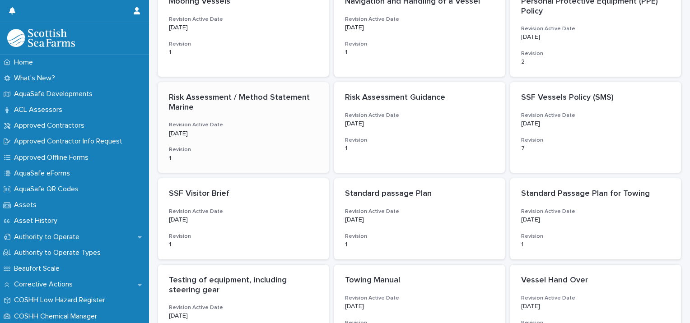
click at [276, 132] on p "8/27/2024" at bounding box center [243, 134] width 149 height 8
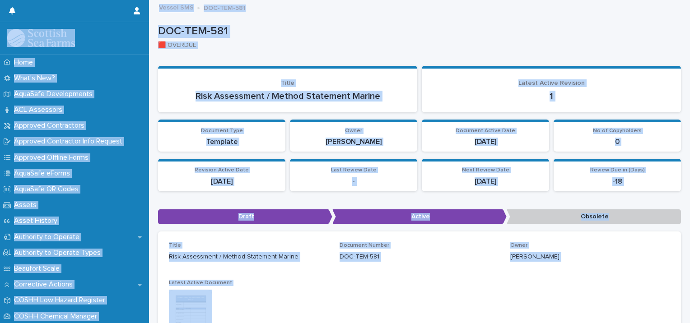
click at [317, 314] on div "This file cannot be opened Download File" at bounding box center [249, 312] width 160 height 45
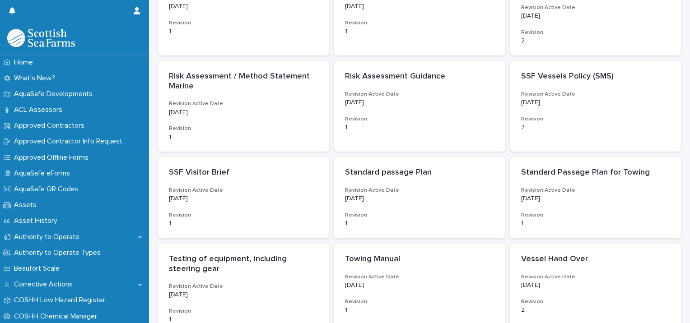
scroll to position [526, 0]
click at [555, 187] on h3 "Revision Active Date" at bounding box center [595, 189] width 149 height 7
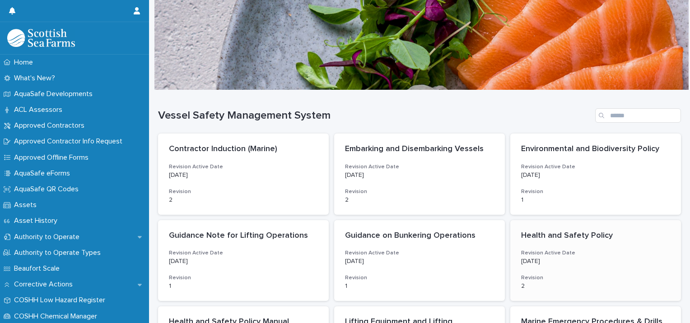
click at [668, 230] on div "Health and Safety Policy Revision Active Date 6/16/2025 Revision 2" at bounding box center [595, 260] width 171 height 81
click at [166, 61] on div at bounding box center [421, 45] width 534 height 90
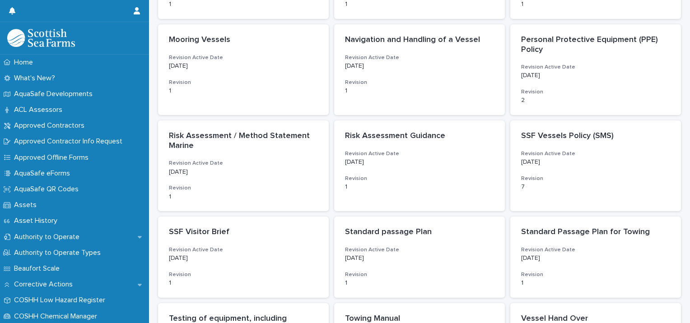
scroll to position [469, 0]
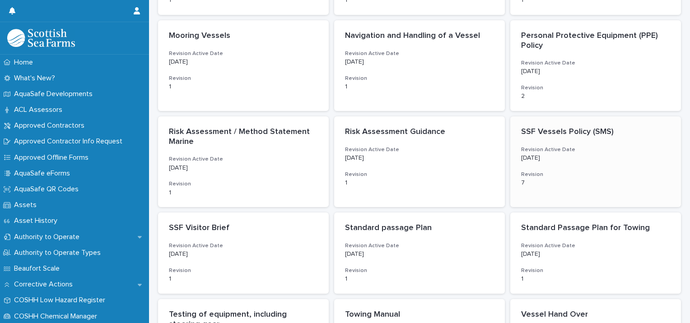
click at [551, 160] on p "5/29/2025" at bounding box center [595, 158] width 149 height 8
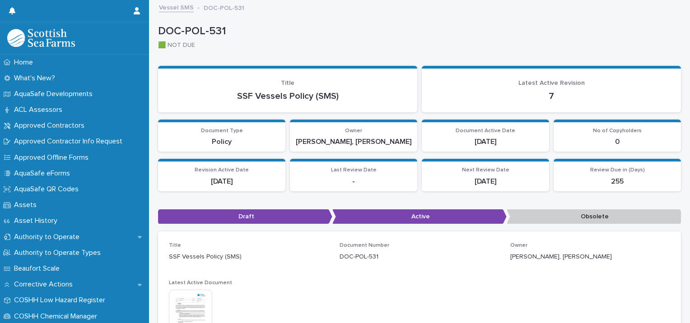
click at [202, 303] on img at bounding box center [190, 311] width 43 height 43
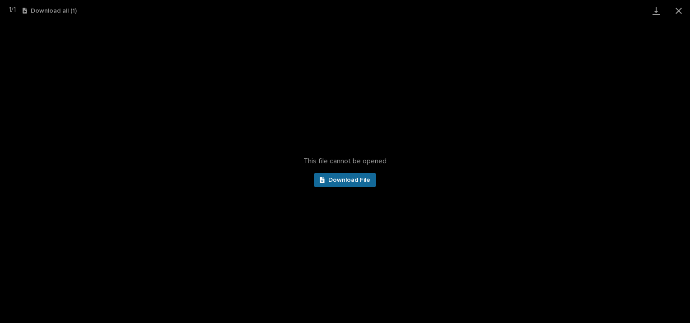
click at [339, 178] on span "Download File" at bounding box center [349, 180] width 42 height 6
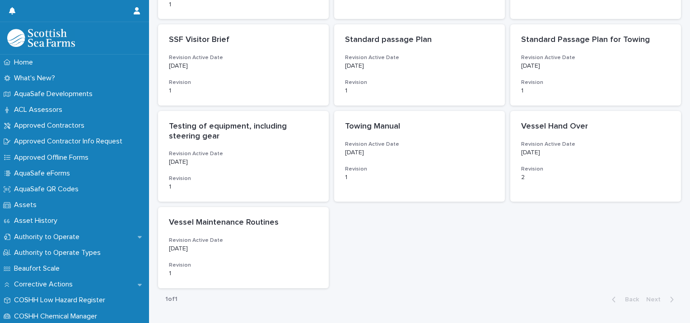
scroll to position [673, 0]
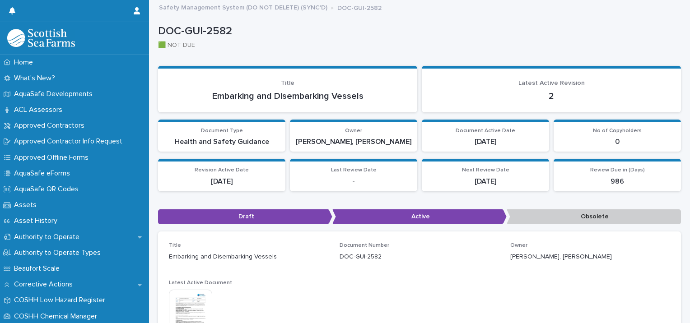
scroll to position [89, 0]
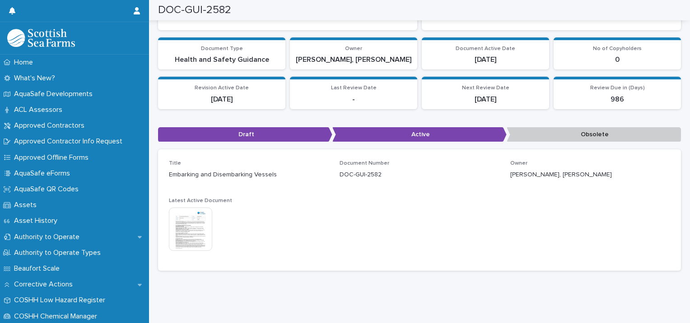
click at [201, 229] on img at bounding box center [190, 229] width 43 height 43
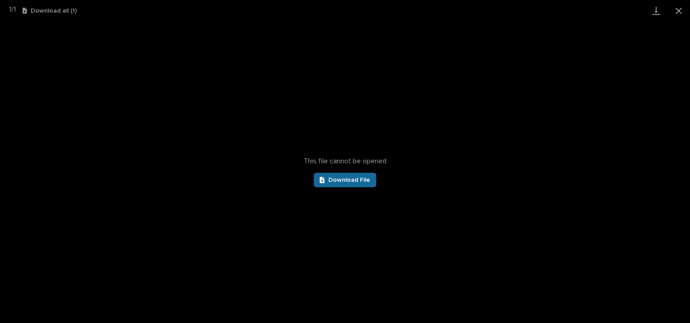
click at [351, 181] on span "Download File" at bounding box center [349, 180] width 42 height 6
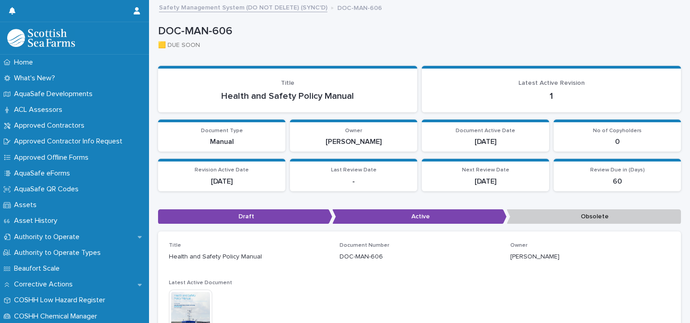
click at [202, 304] on img at bounding box center [190, 311] width 43 height 43
